Goal: Navigation & Orientation: Find specific page/section

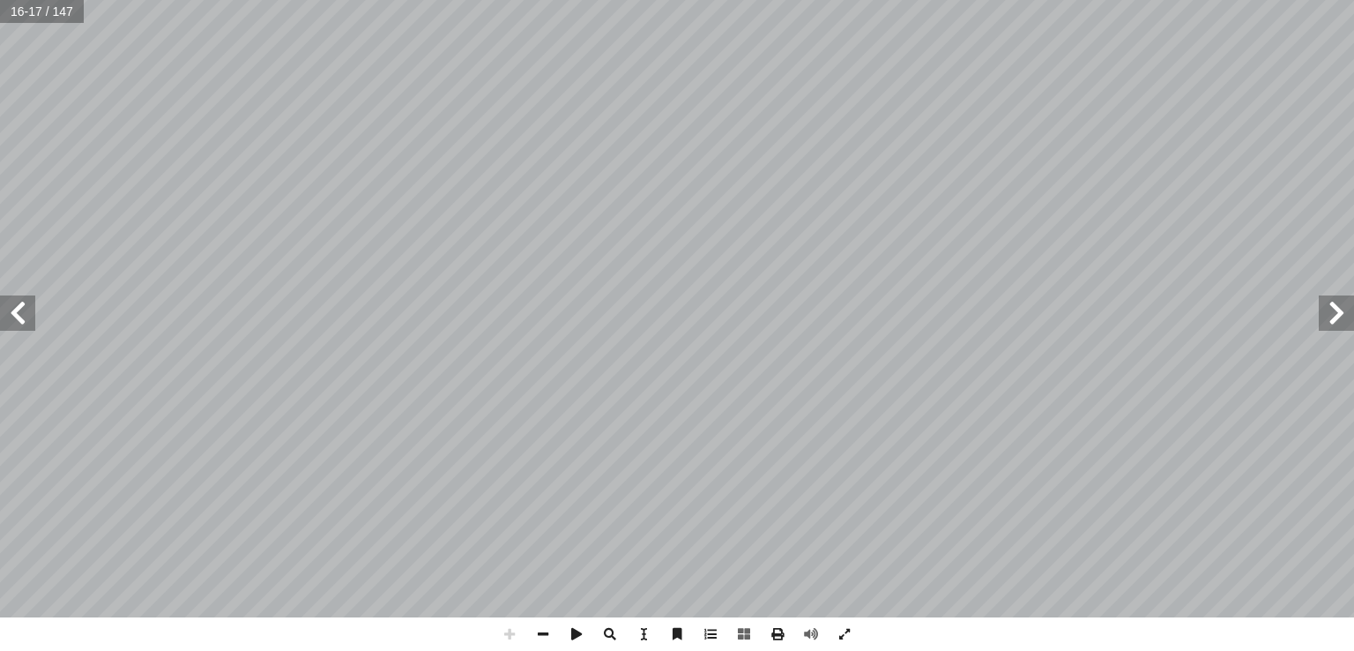
click at [1350, 324] on span at bounding box center [1336, 312] width 35 height 35
click at [963, 642] on div "٨ : ِّ ص َّ ي الن َ د َ ي َ ن ْ ي َ ب ، ِ راء َ ــع ُّ الش ِ ميــر أ ا ِ ب َ ــ…" at bounding box center [677, 325] width 1354 height 651
